Goal: Transaction & Acquisition: Purchase product/service

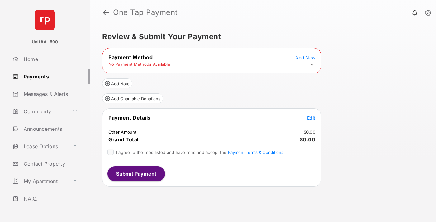
click at [313, 65] on icon at bounding box center [313, 65] width 6 height 6
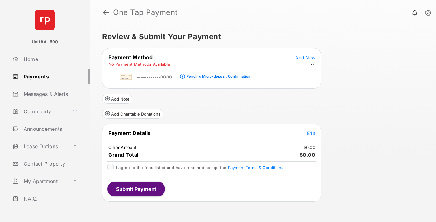
click at [218, 75] on div "Pending Micro-deposit Confirmation" at bounding box center [219, 76] width 64 height 4
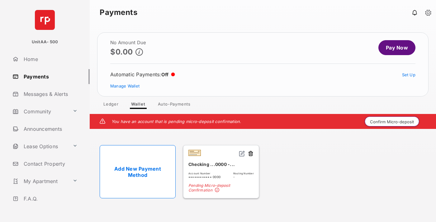
click at [393, 122] on button "Confirm Micro-deposit" at bounding box center [392, 122] width 55 height 10
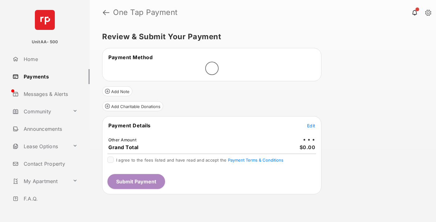
click at [311, 126] on span "Edit" at bounding box center [311, 125] width 8 height 5
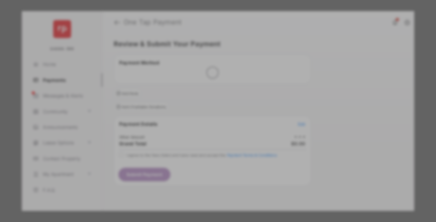
click at [207, 104] on div "Other Amount" at bounding box center [206, 105] width 101 height 11
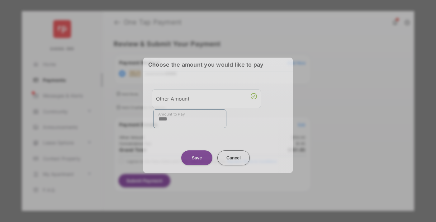
type input "****"
click at [197, 156] on button "Save" at bounding box center [196, 158] width 31 height 15
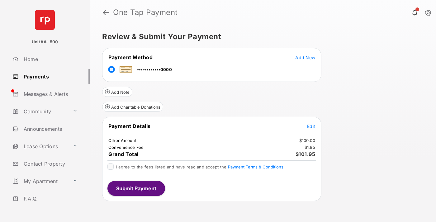
click at [311, 126] on span "Edit" at bounding box center [311, 126] width 8 height 5
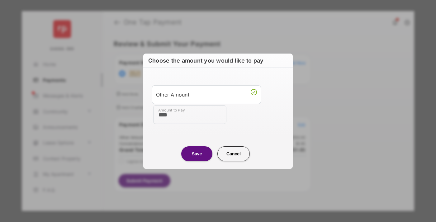
click at [197, 154] on button "Save" at bounding box center [196, 153] width 31 height 15
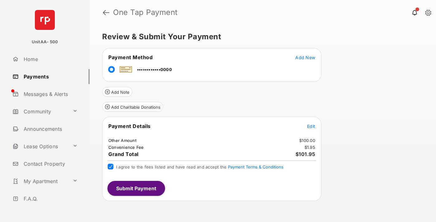
click at [136, 188] on button "Submit Payment" at bounding box center [137, 188] width 58 height 15
